Goal: Task Accomplishment & Management: Manage account settings

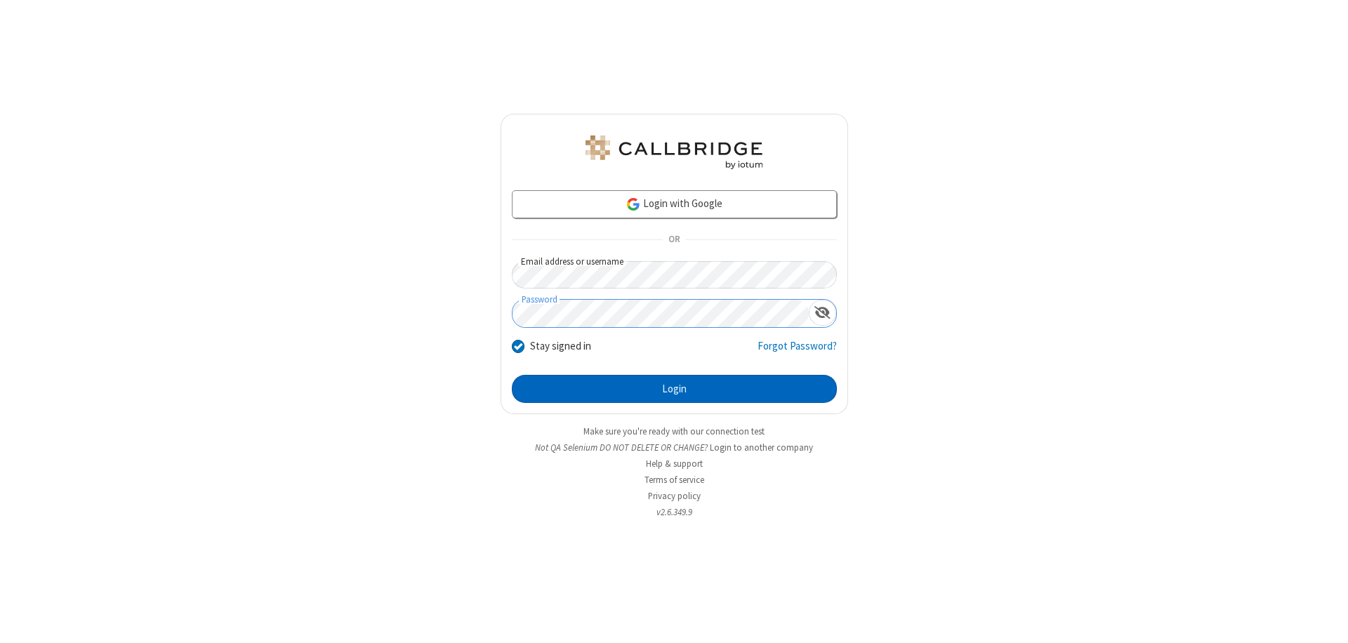
click at [674, 389] on button "Login" at bounding box center [674, 389] width 325 height 28
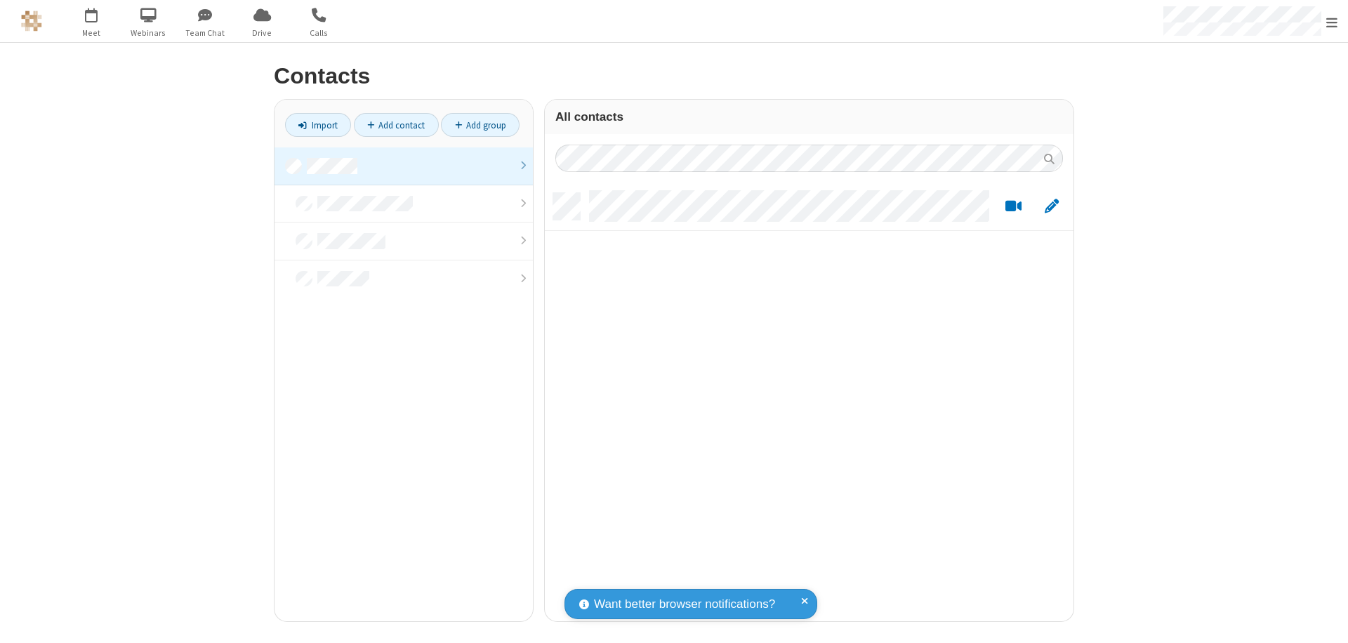
scroll to position [428, 518]
click at [404, 166] on link at bounding box center [404, 166] width 258 height 38
click at [396, 125] on link "Add contact" at bounding box center [396, 125] width 85 height 24
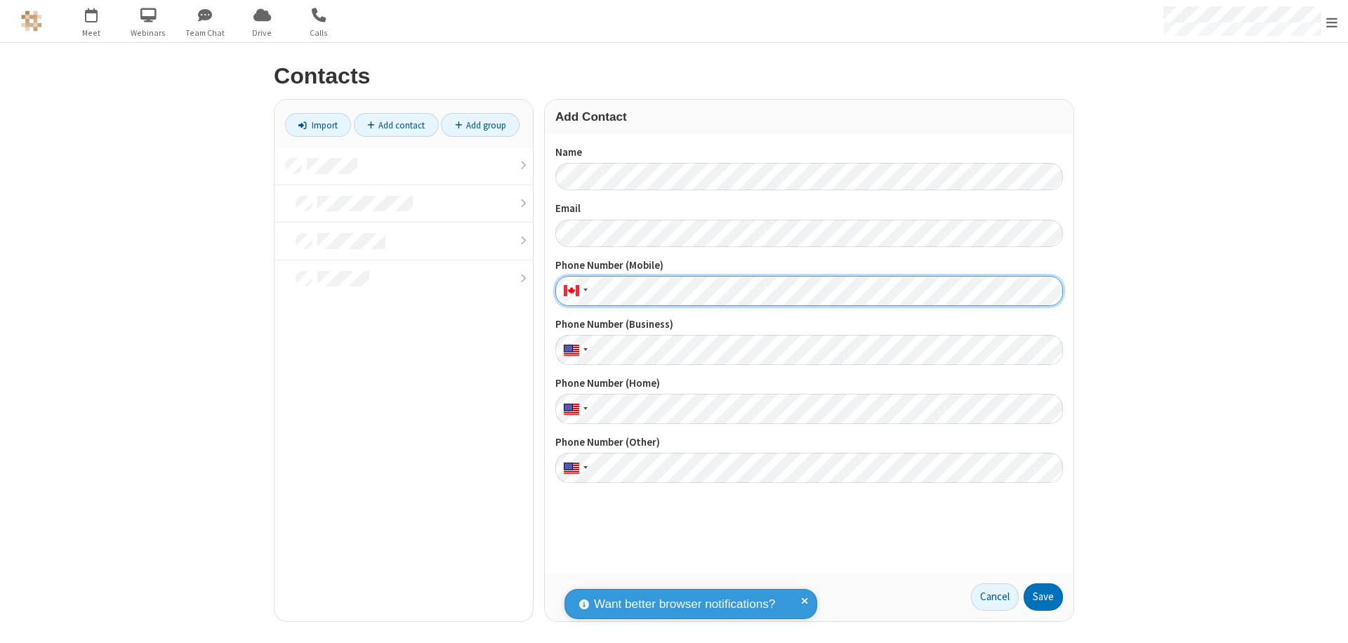
click at [1043, 597] on button "Save" at bounding box center [1043, 598] width 39 height 28
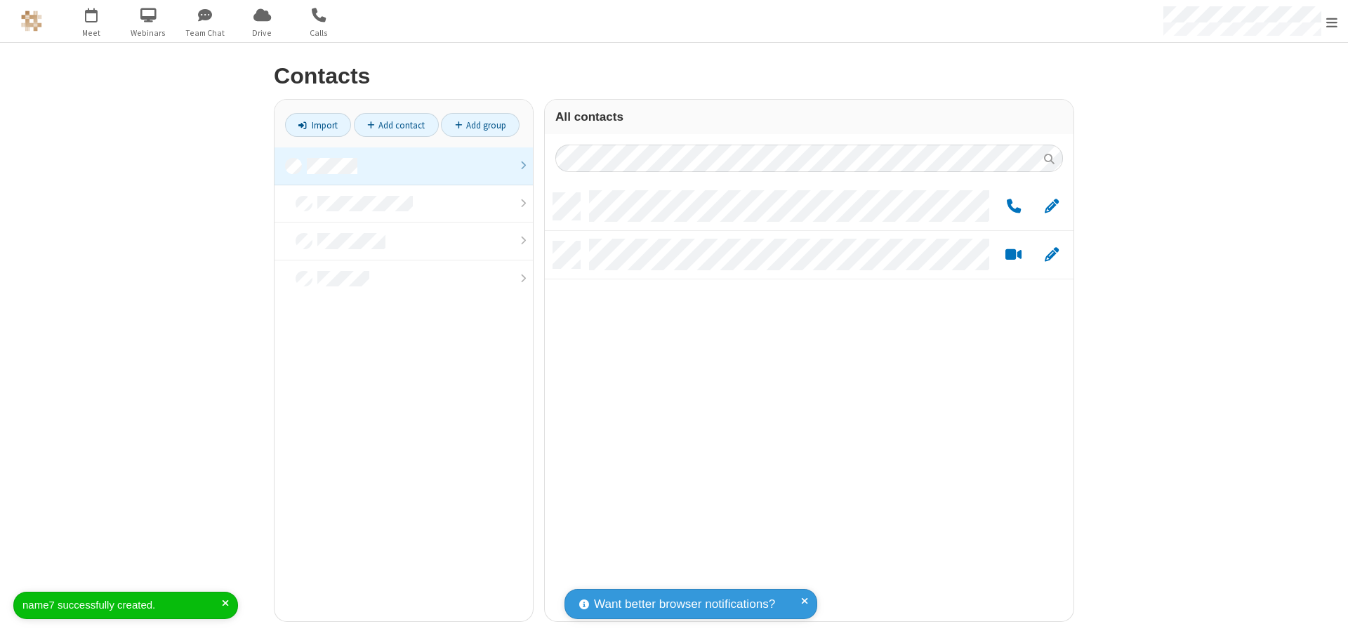
scroll to position [428, 518]
